Goal: Transaction & Acquisition: Purchase product/service

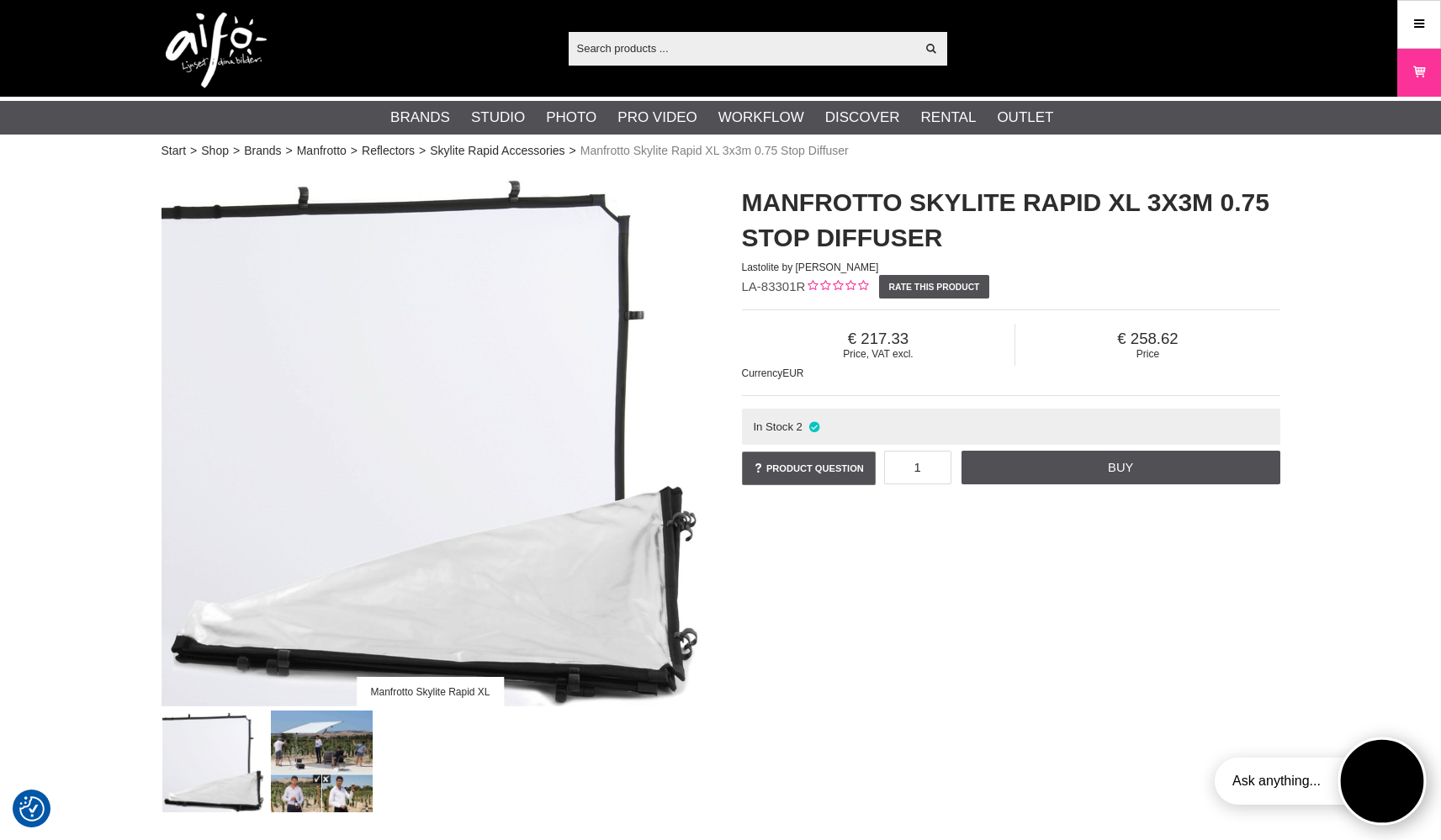
click at [1371, 780] on button "Open twise" at bounding box center [1382, 781] width 88 height 88
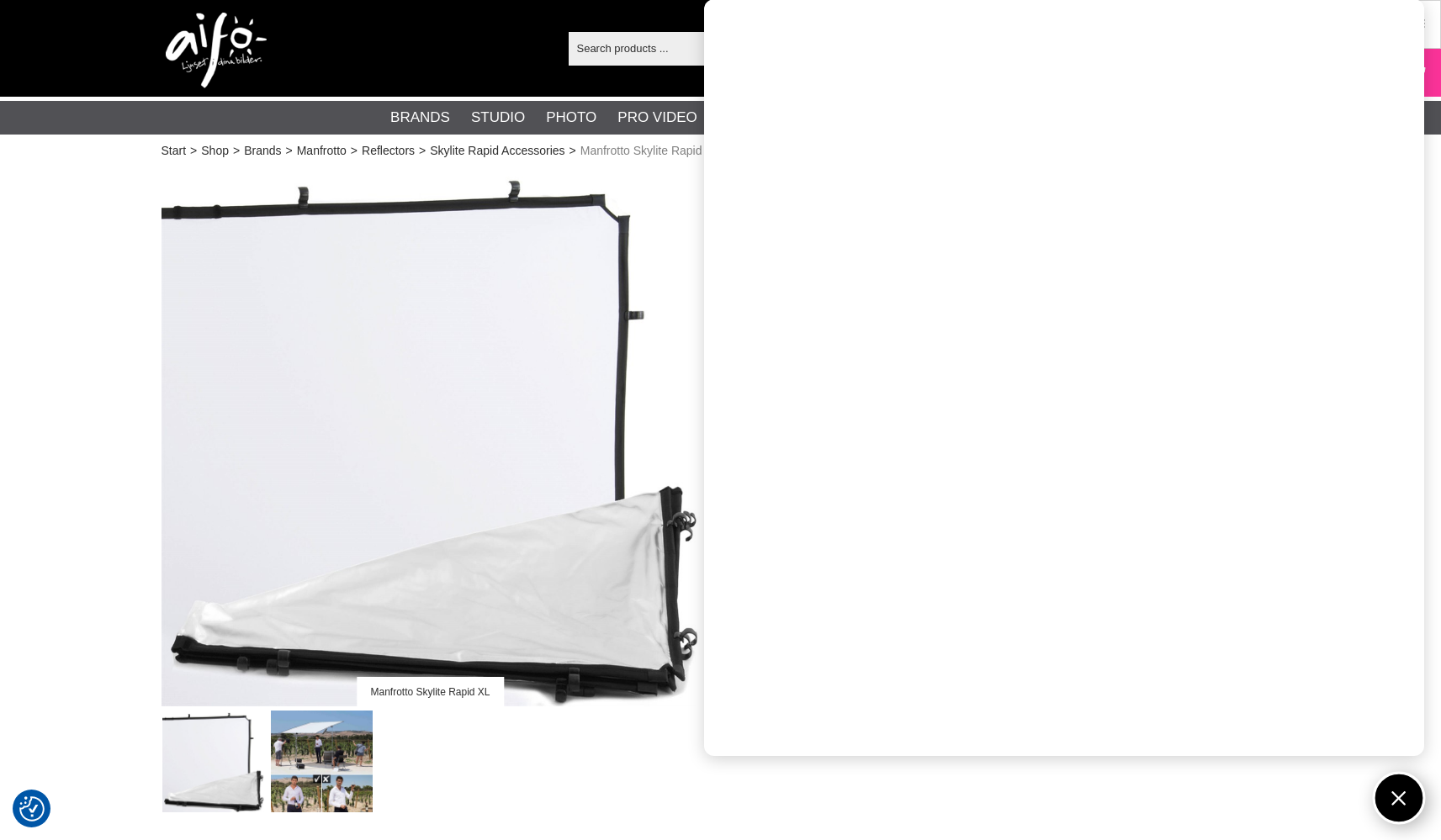
click at [1388, 798] on button "Open twise" at bounding box center [1400, 799] width 53 height 53
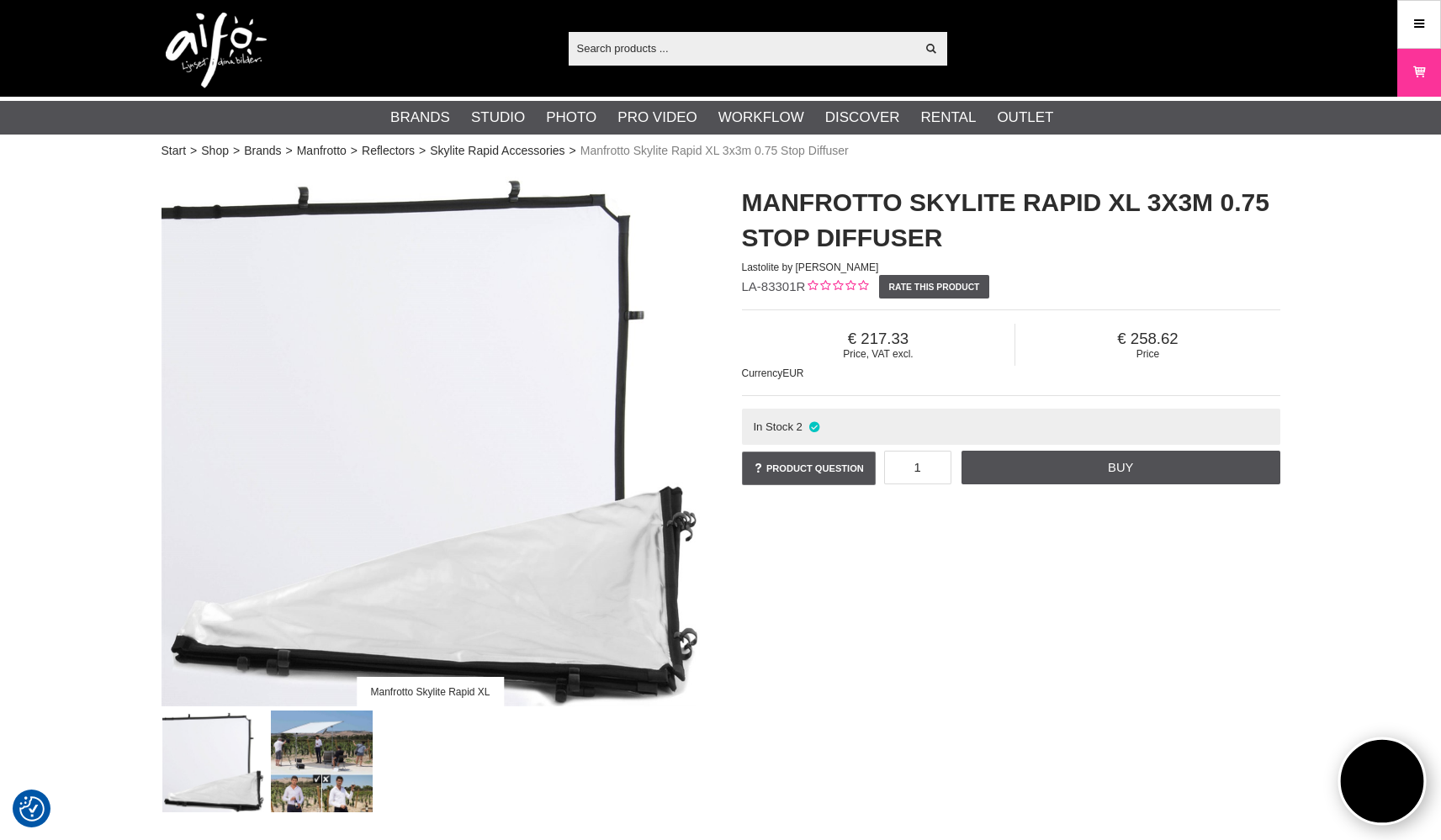
click at [1388, 795] on button "Open twise" at bounding box center [1382, 781] width 88 height 88
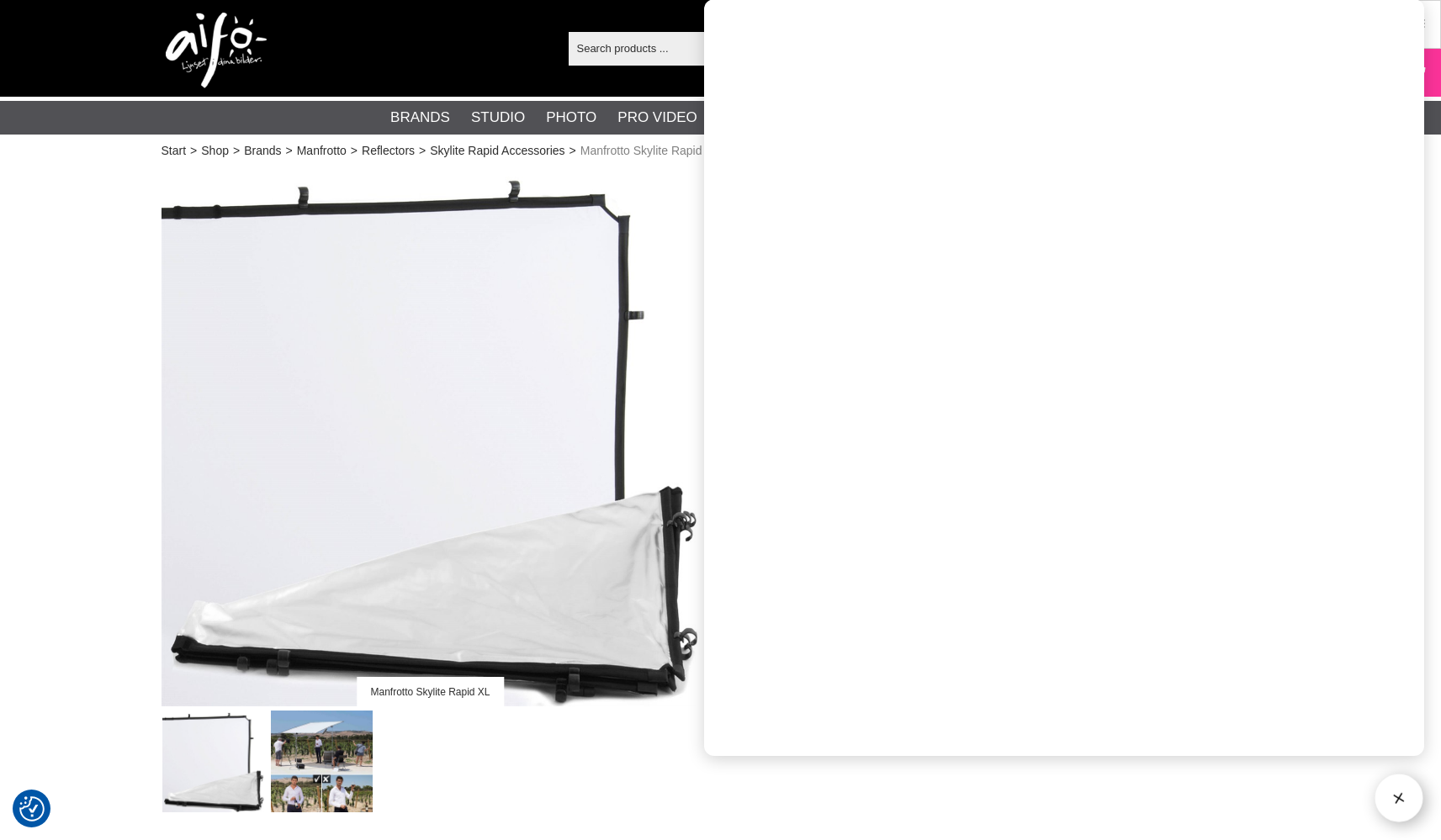
click at [684, 291] on img at bounding box center [431, 437] width 539 height 539
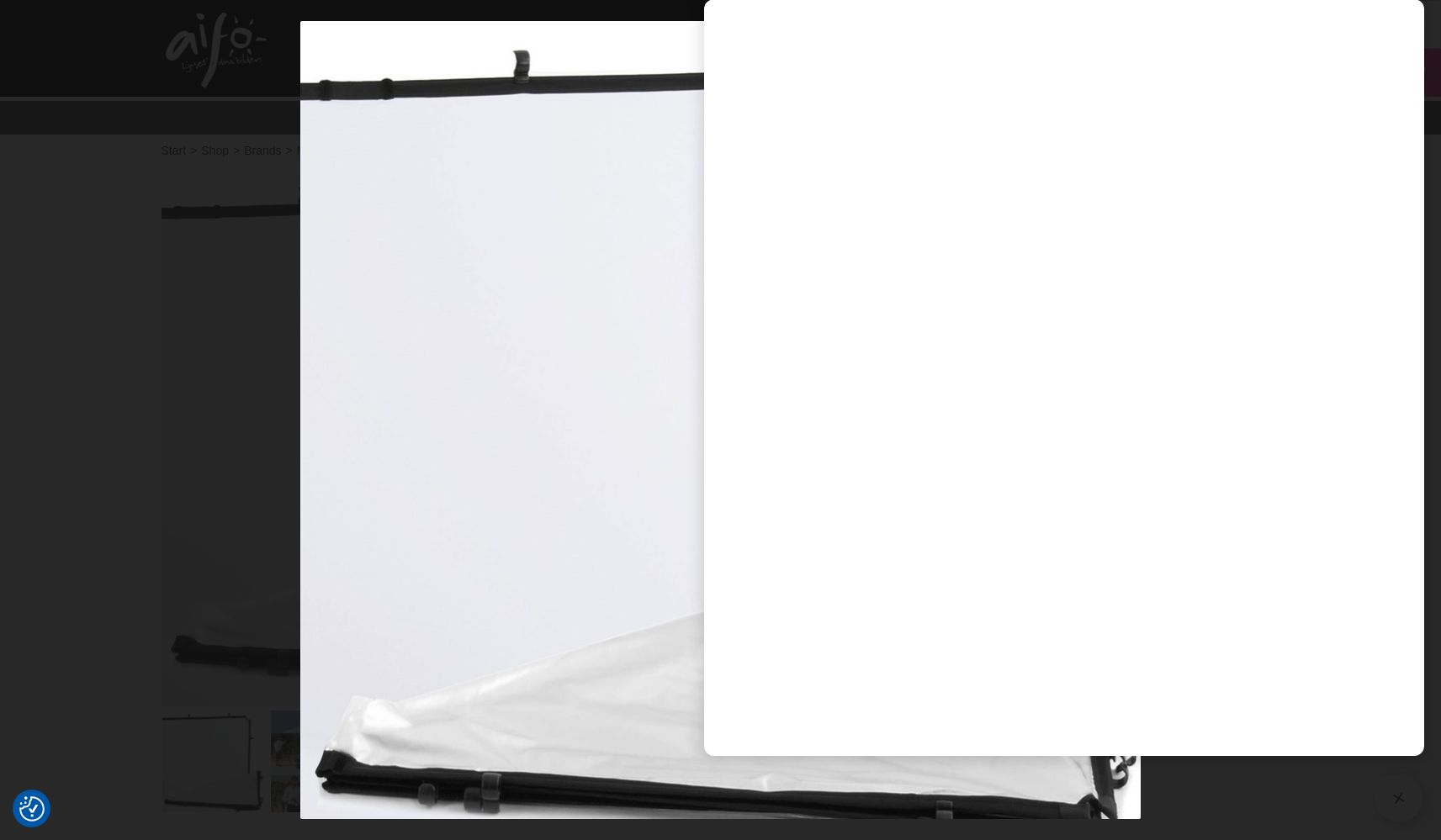
click at [1174, 787] on div at bounding box center [720, 420] width 1441 height 840
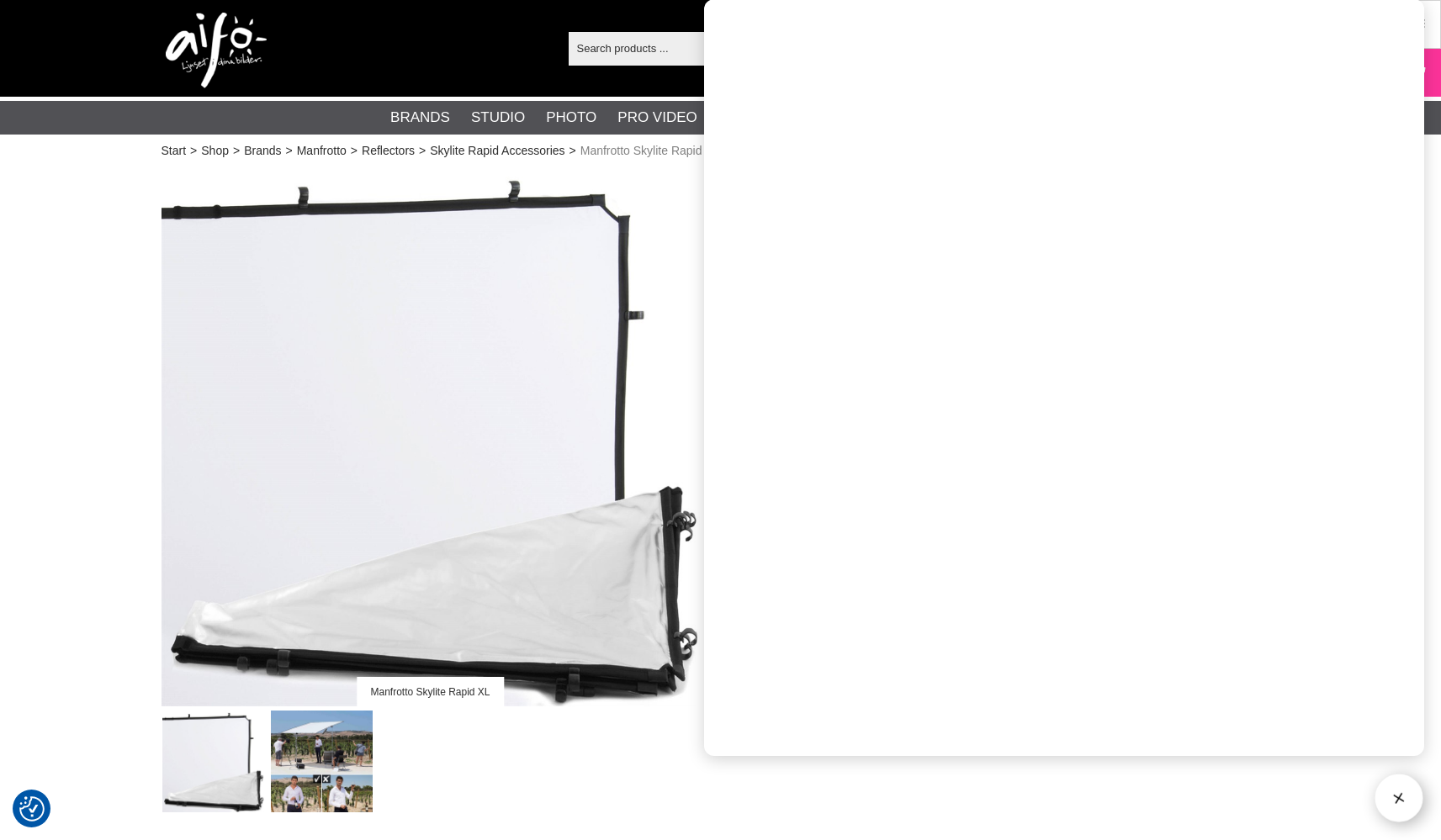
click at [1390, 792] on button "Open twise" at bounding box center [1400, 799] width 53 height 53
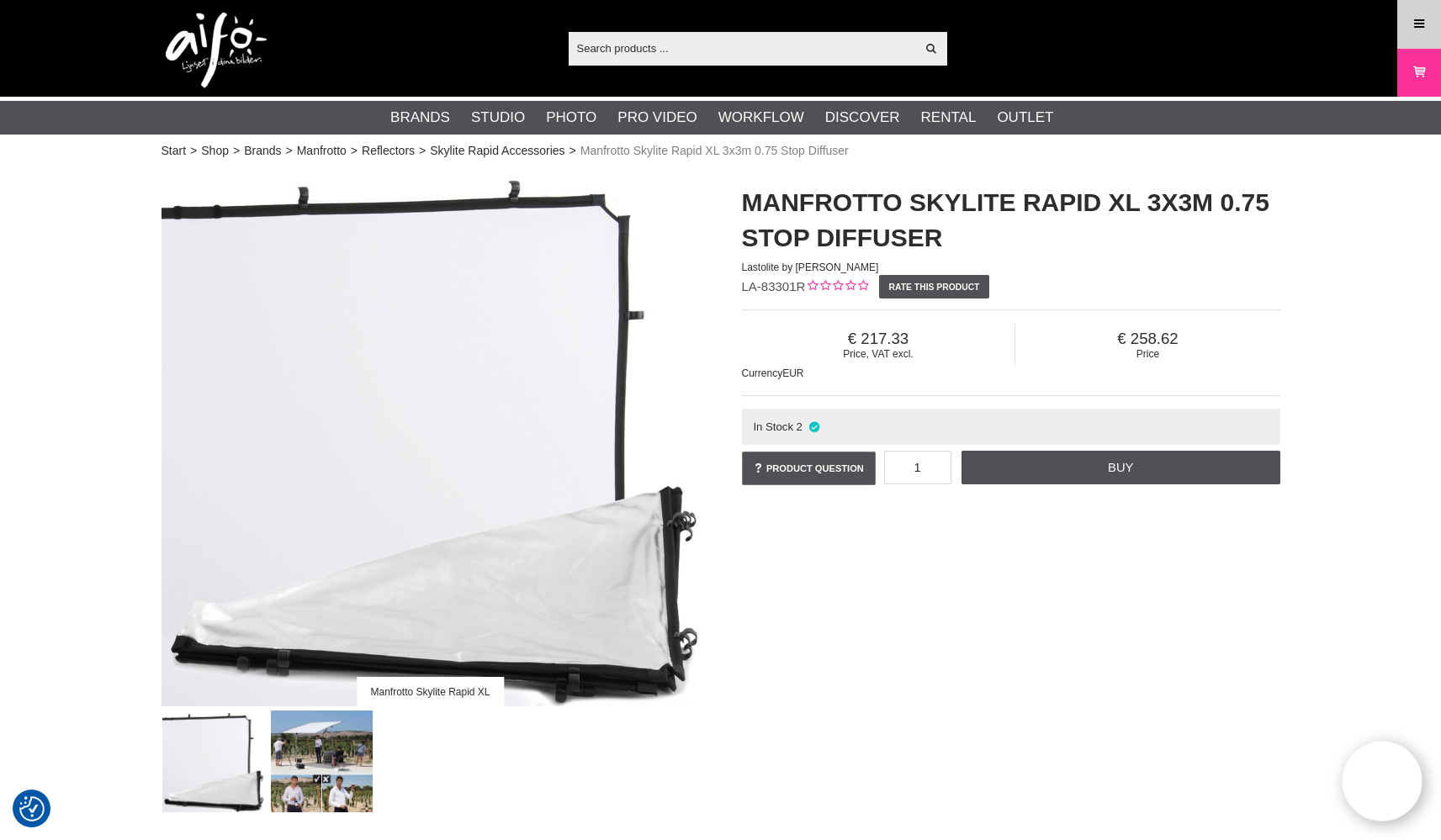
click at [1403, 29] on link "Menu" at bounding box center [1419, 24] width 42 height 39
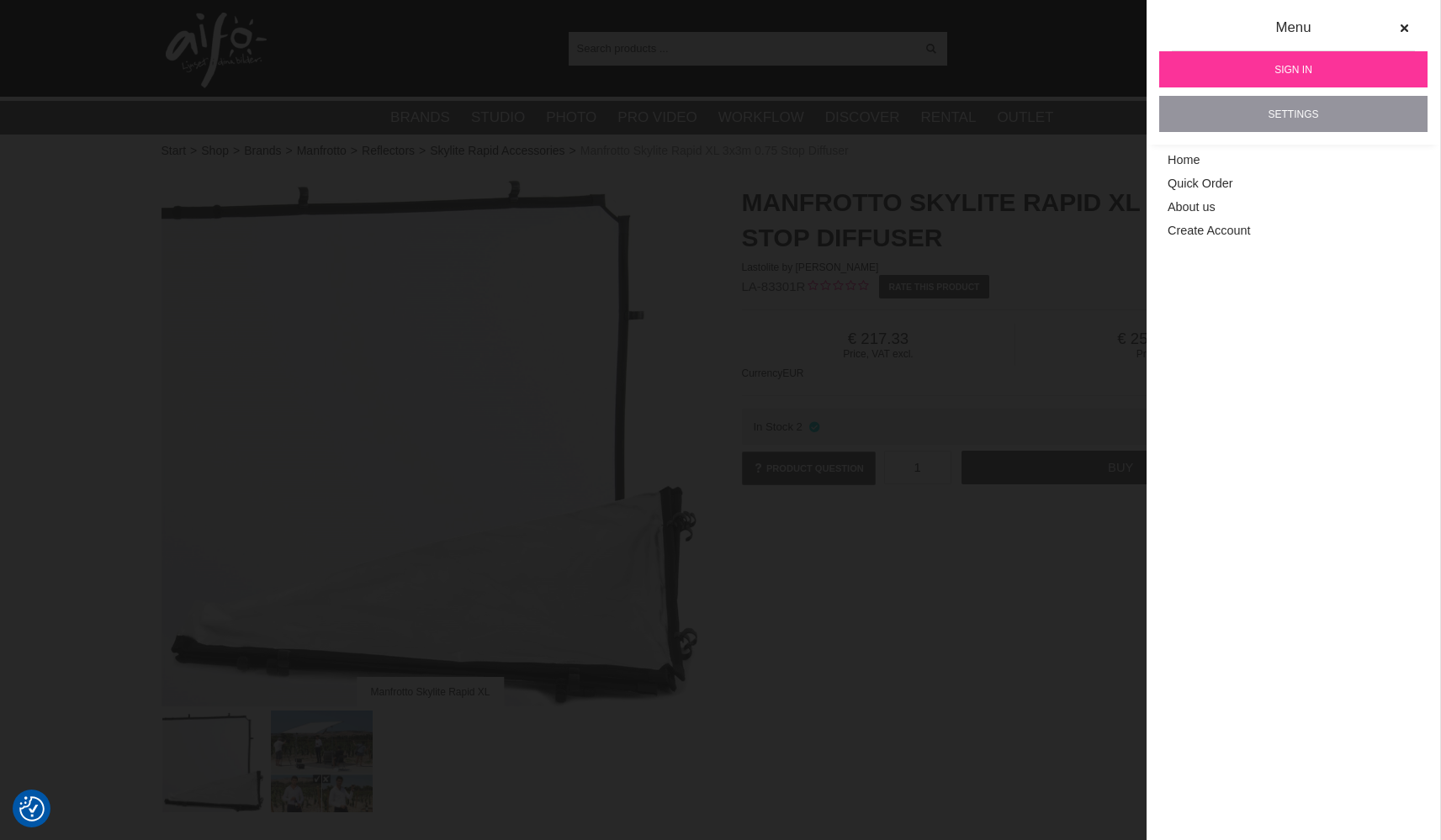
click at [1280, 116] on link "Settings" at bounding box center [1293, 114] width 268 height 36
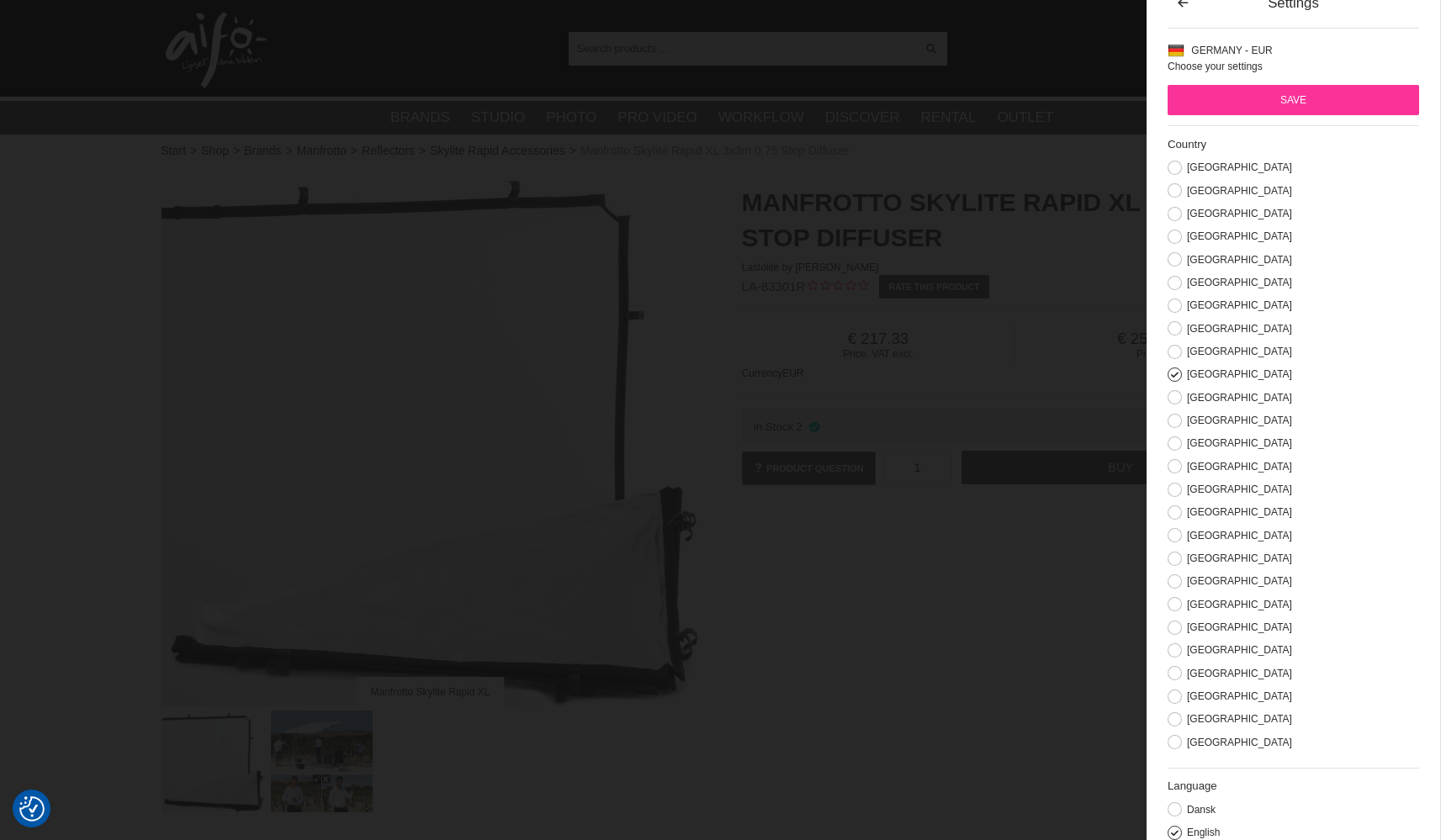
scroll to position [29, 0]
click at [1174, 692] on button at bounding box center [1175, 692] width 14 height 14
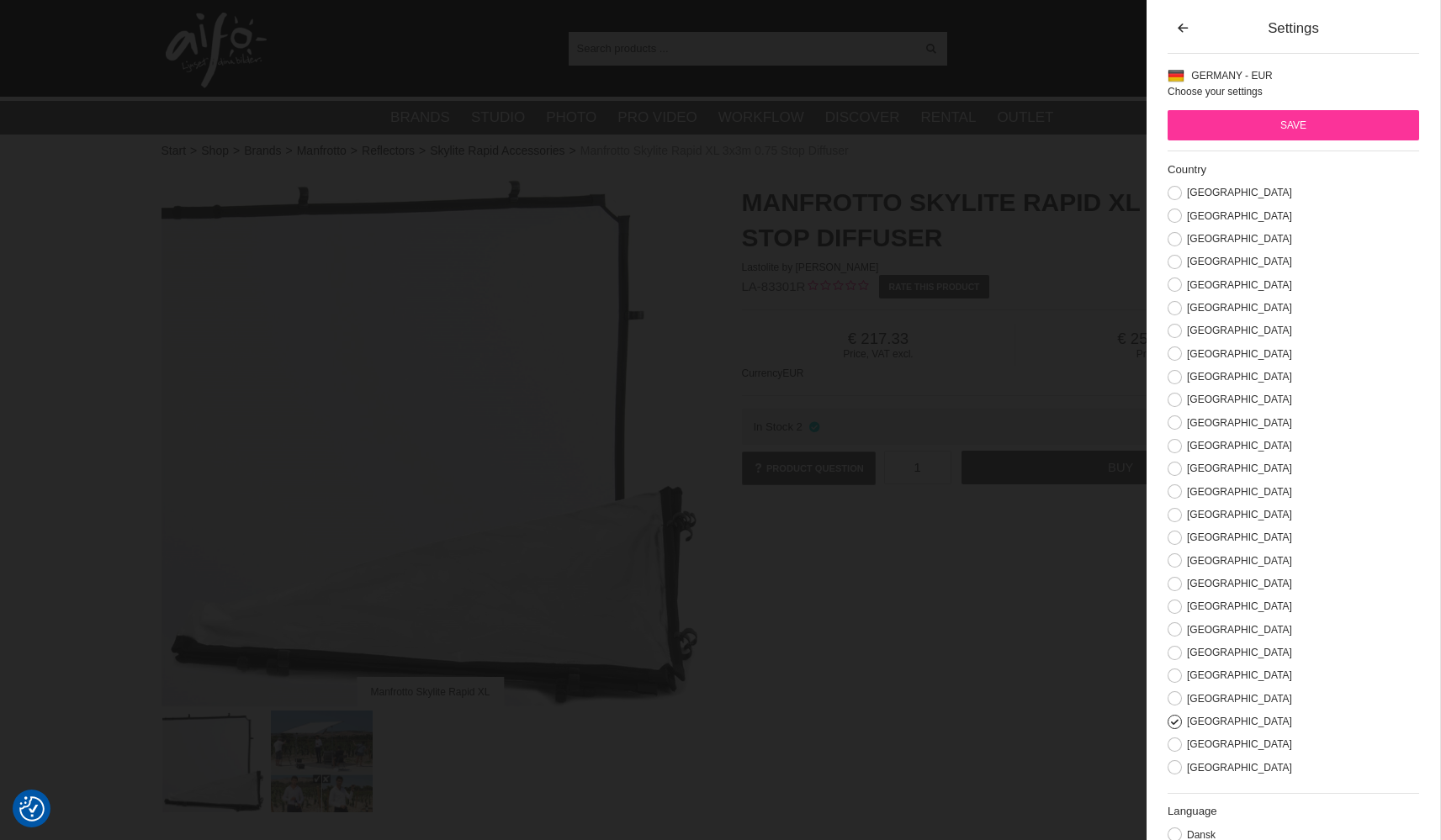
scroll to position [0, 0]
click at [1279, 122] on input "Save" at bounding box center [1293, 125] width 252 height 30
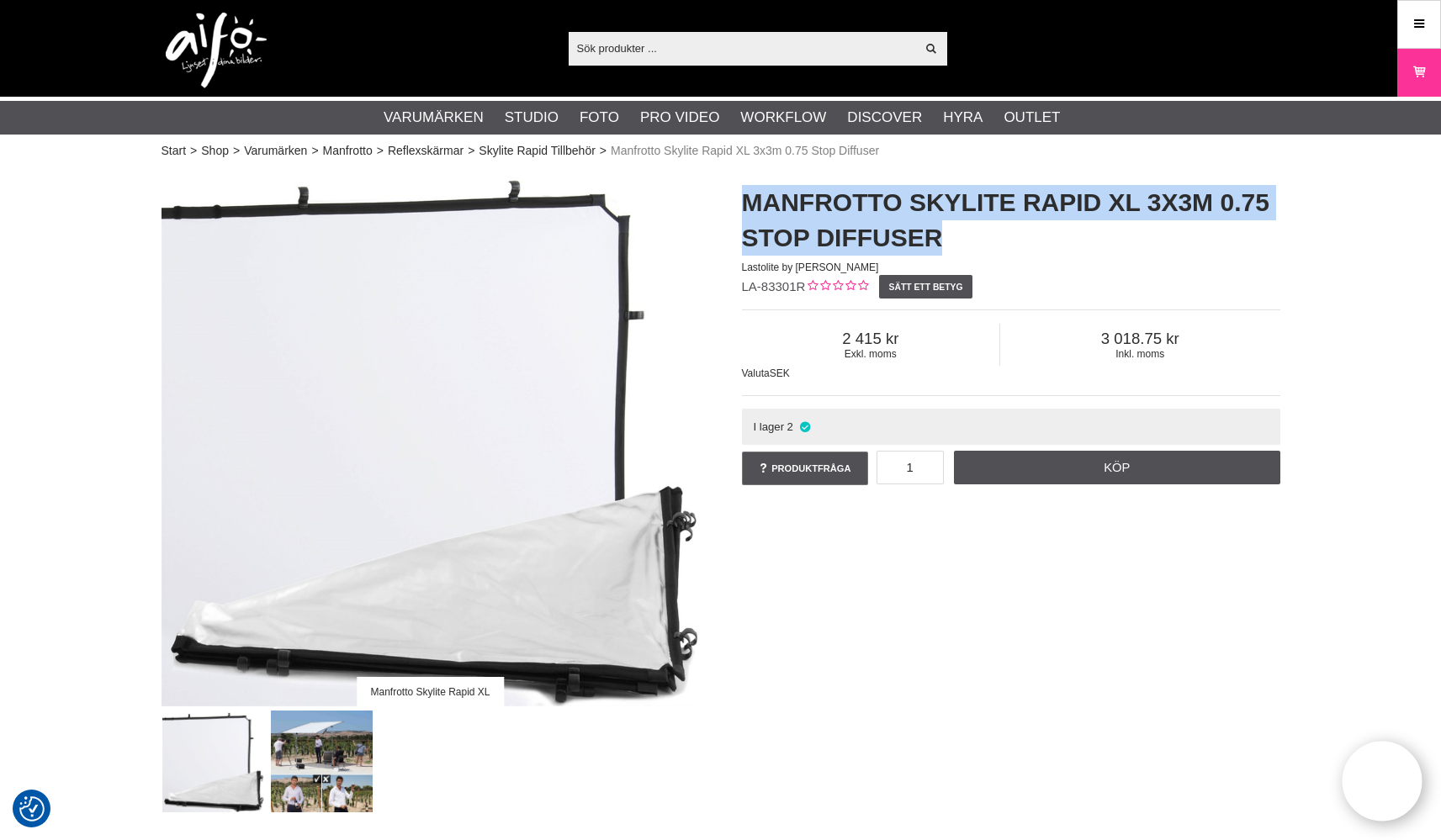
drag, startPoint x: 740, startPoint y: 193, endPoint x: 950, endPoint y: 236, distance: 214.4
click at [950, 236] on div "Manfrotto Skylite Rapid XL 3x3m 0.75 Stop Diffuser Lastolite by [PERSON_NAME] L…" at bounding box center [1011, 337] width 580 height 338
copy h1 "Manfrotto Skylite Rapid XL 3x3m 0.75 Stop Diffuser"
